Goal: Submit feedback/report problem: Provide input to the site owners about the experience or issues

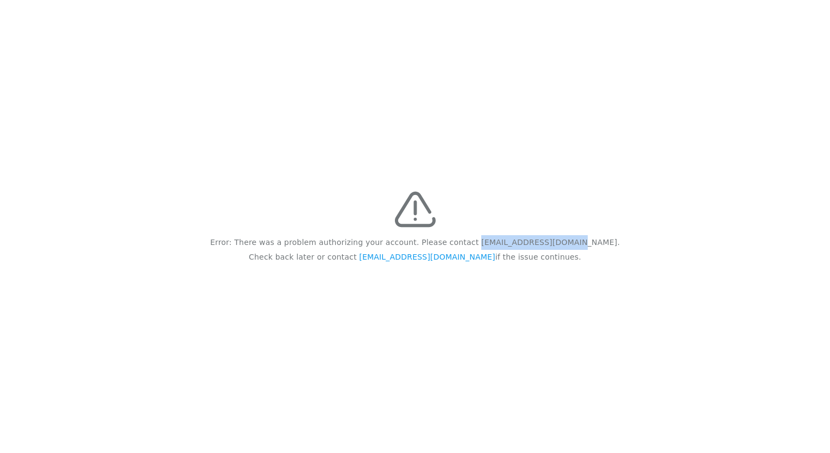
drag, startPoint x: 493, startPoint y: 240, endPoint x: 573, endPoint y: 251, distance: 80.6
click at [573, 251] on div "Error: There was a problem authorizing your account. Please contact [EMAIL_ADDR…" at bounding box center [415, 226] width 830 height 453
drag, startPoint x: 575, startPoint y: 241, endPoint x: 493, endPoint y: 244, distance: 81.5
click at [493, 244] on p "Error: There was a problem authorizing your account. Please contact [EMAIL_ADDR…" at bounding box center [415, 242] width 410 height 15
copy p "[EMAIL_ADDRESS][DOMAIN_NAME]"
